Goal: Task Accomplishment & Management: Use online tool/utility

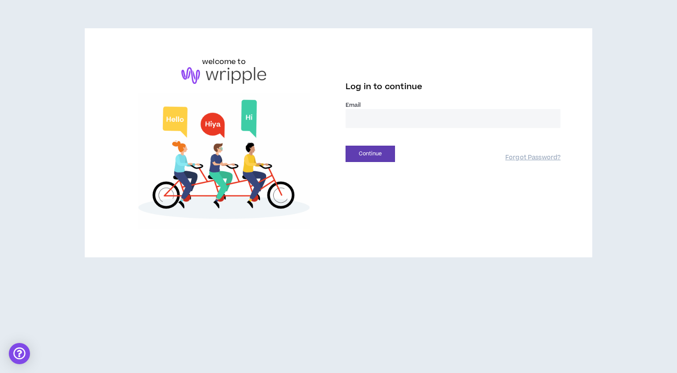
click at [446, 118] on input "email" at bounding box center [453, 118] width 215 height 19
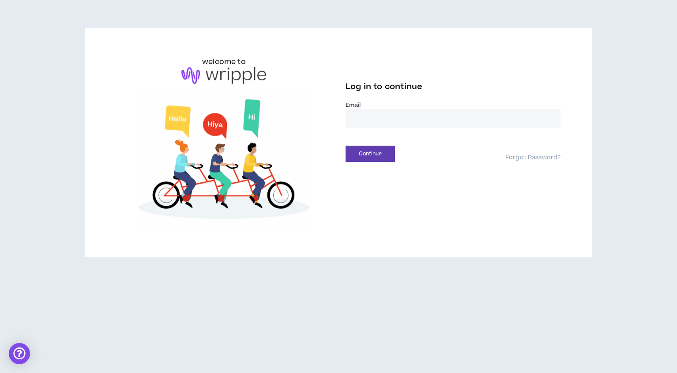
type input "**********"
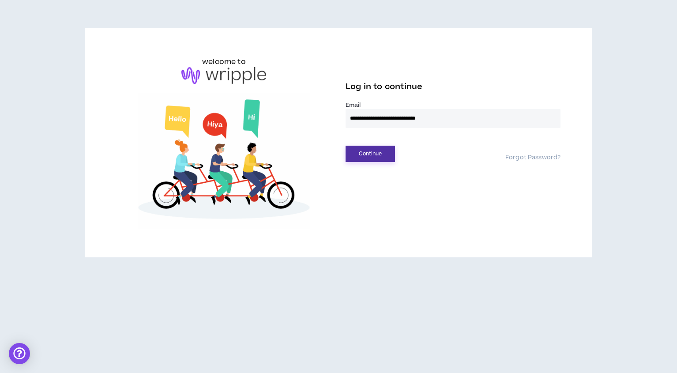
click at [382, 152] on button "Continue" at bounding box center [370, 154] width 49 height 16
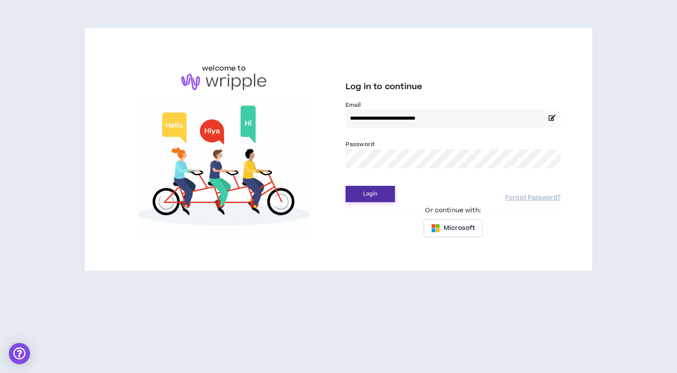
click at [375, 195] on button "Login" at bounding box center [370, 194] width 49 height 16
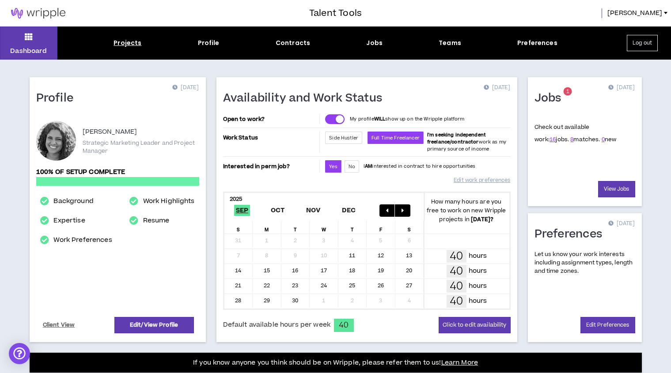
click at [137, 41] on div "Projects" at bounding box center [127, 42] width 28 height 9
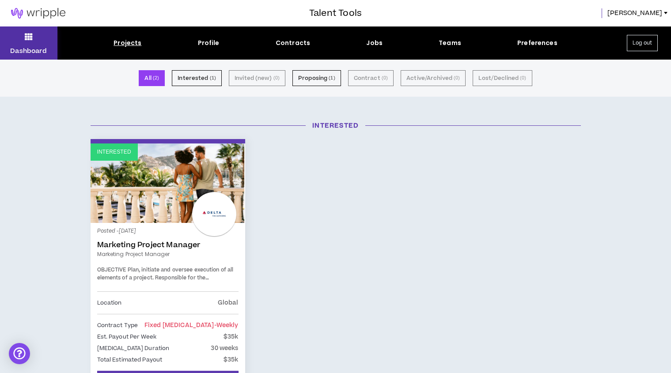
click at [26, 38] on icon at bounding box center [29, 36] width 8 height 12
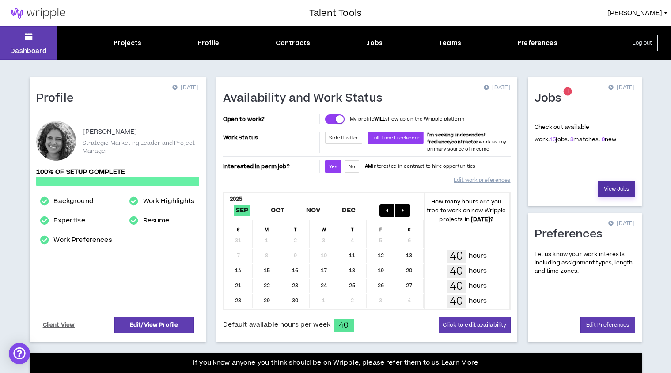
click at [616, 188] on link "View Jobs" at bounding box center [616, 189] width 37 height 16
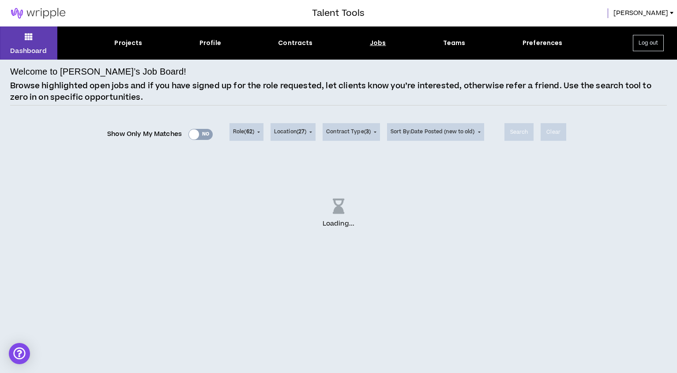
click at [193, 137] on div "Show Only My Matches Yes No" at bounding box center [160, 134] width 106 height 13
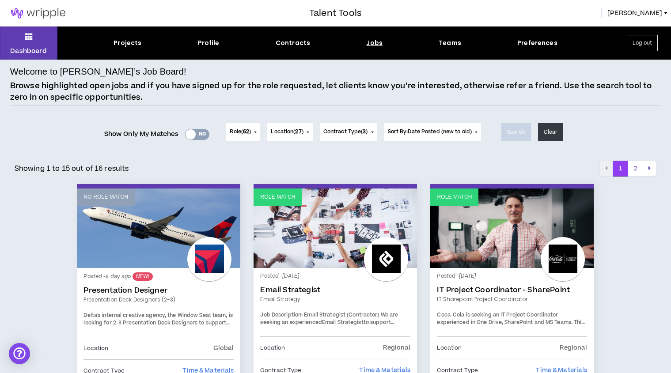
click at [193, 138] on div "Yes No" at bounding box center [197, 134] width 24 height 11
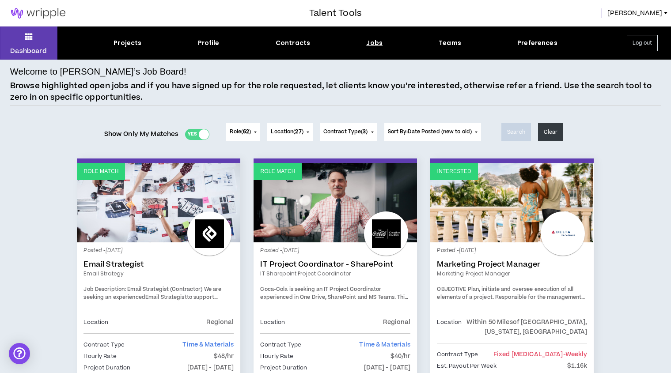
click at [201, 134] on div at bounding box center [204, 134] width 10 height 10
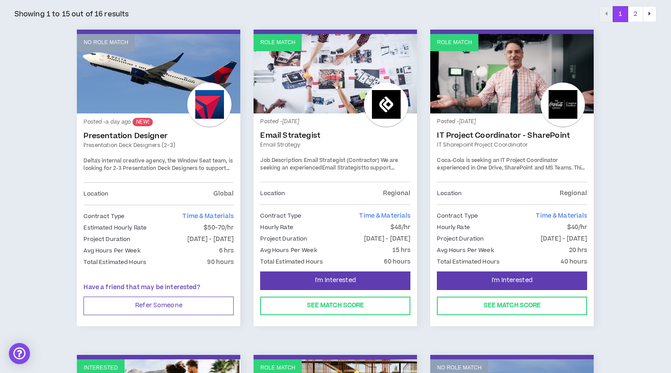
scroll to position [155, 0]
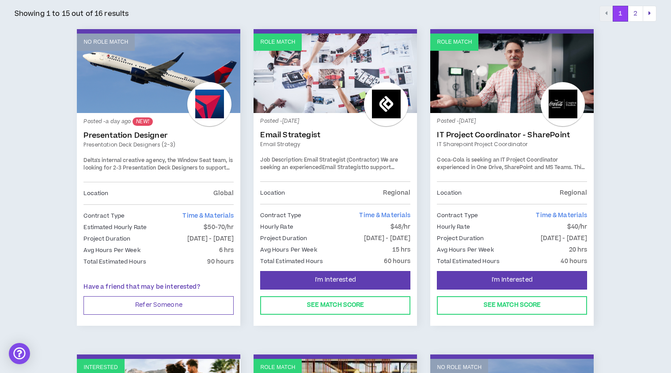
click at [158, 84] on link "No Role Match" at bounding box center [158, 73] width 163 height 79
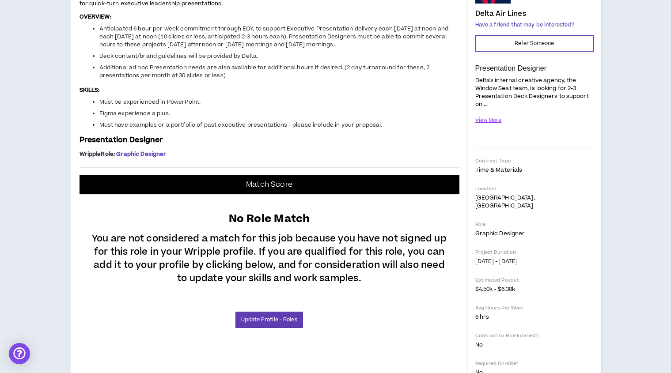
scroll to position [124, 0]
